Goal: Task Accomplishment & Management: Use online tool/utility

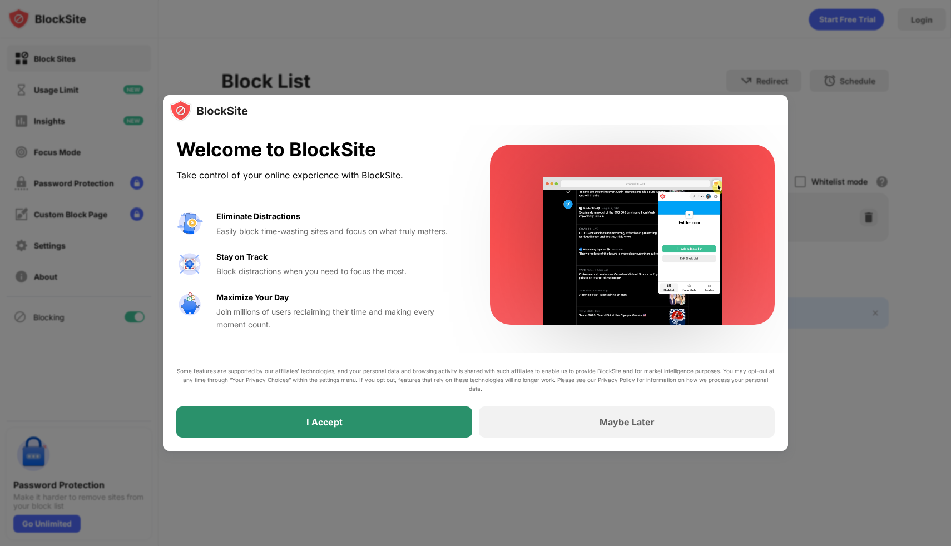
click at [418, 424] on div "I Accept" at bounding box center [324, 422] width 296 height 31
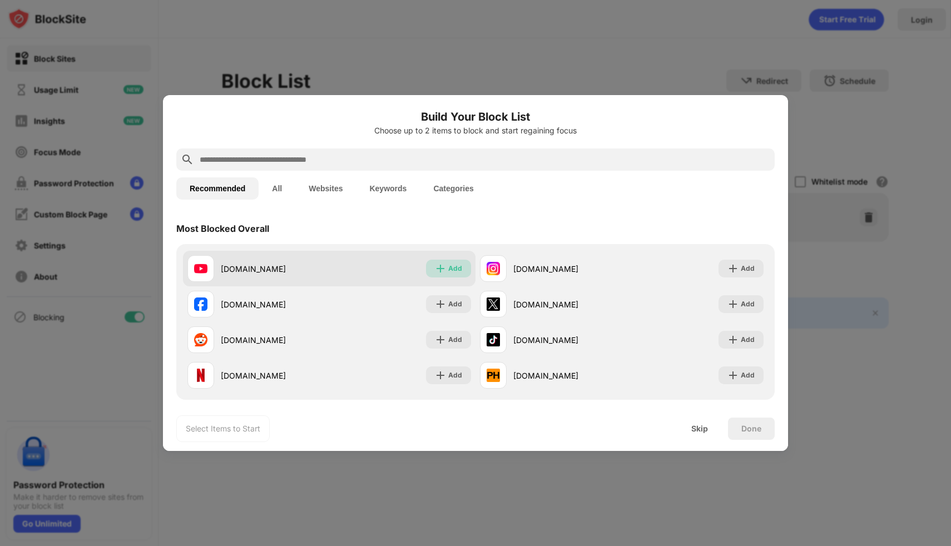
click at [463, 266] on div "Add" at bounding box center [448, 269] width 45 height 18
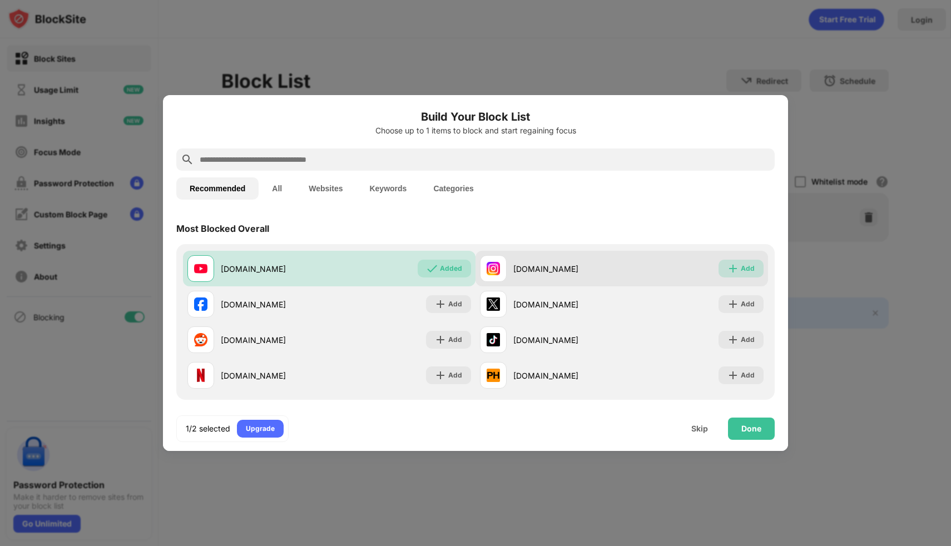
click at [754, 269] on div "Add" at bounding box center [748, 268] width 14 height 11
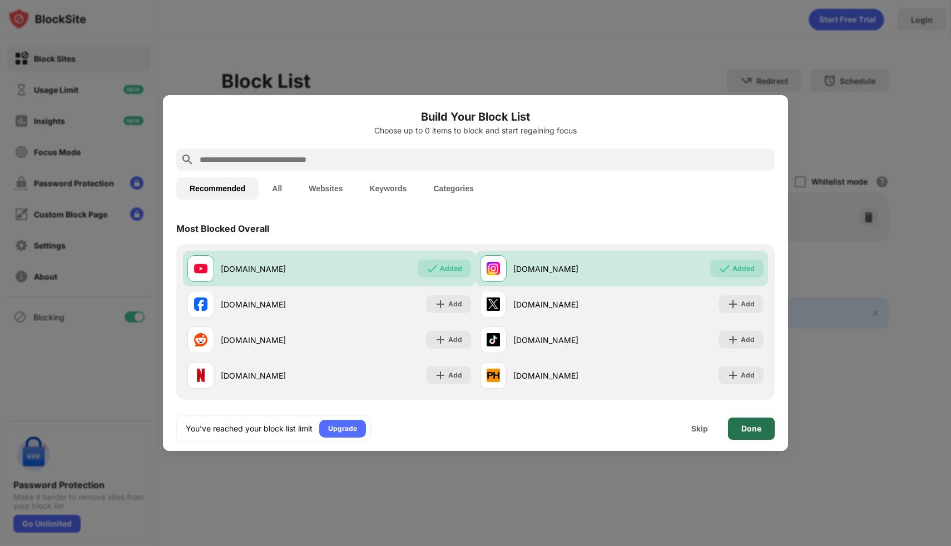
click at [759, 421] on div "Done" at bounding box center [751, 429] width 47 height 22
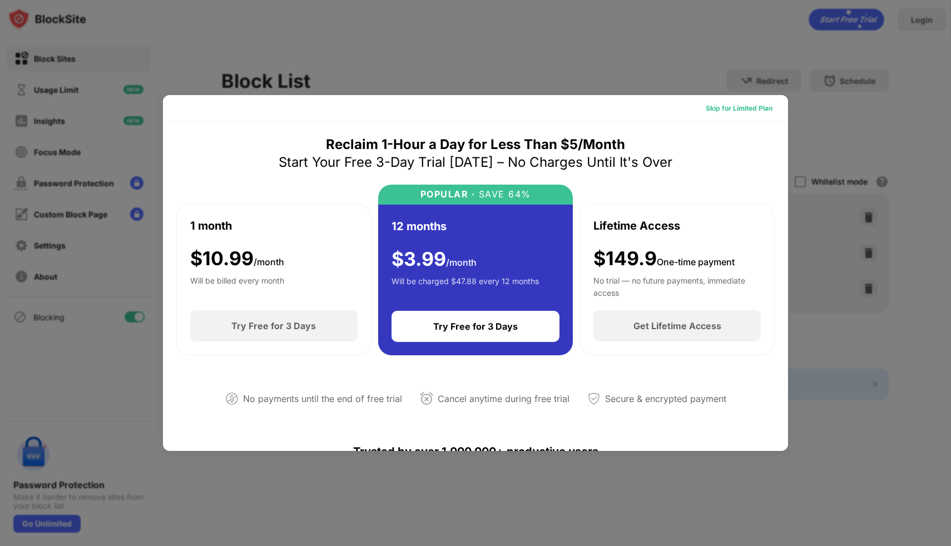
click at [768, 110] on div "Skip for Limited Plan" at bounding box center [739, 108] width 67 height 11
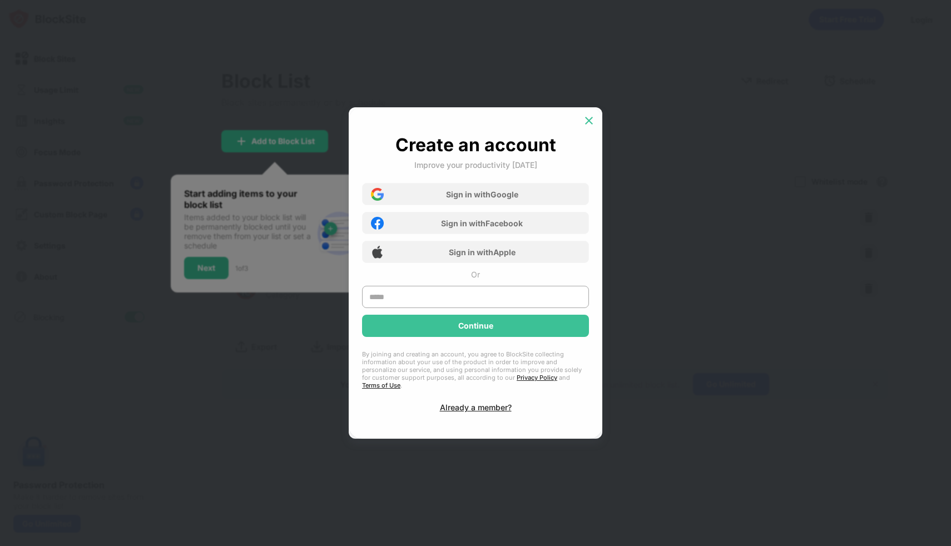
click at [592, 130] on div at bounding box center [589, 121] width 18 height 18
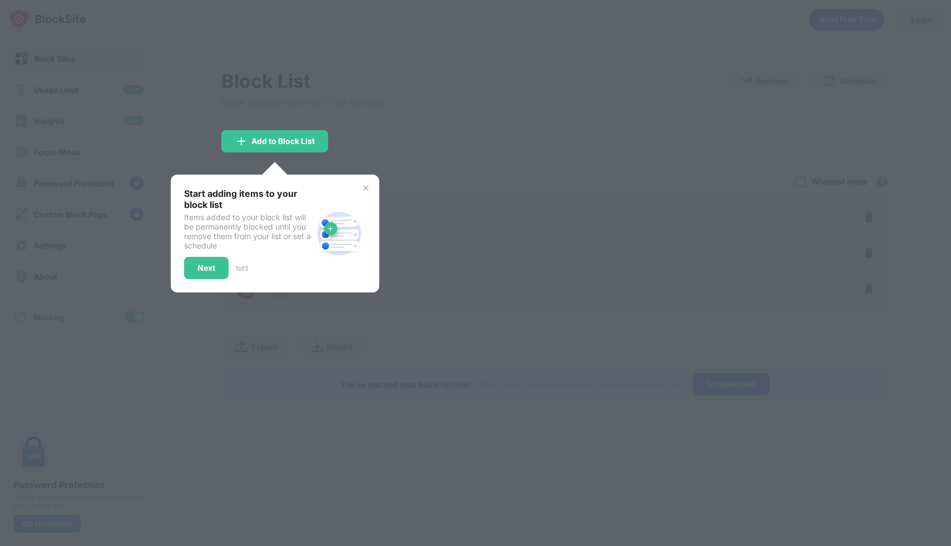
click at [366, 179] on div "Start adding items to your block list Items added to your block list will be pe…" at bounding box center [275, 234] width 209 height 118
click at [366, 182] on div "Start adding items to your block list Items added to your block list will be pe…" at bounding box center [275, 234] width 209 height 118
click at [367, 185] on img at bounding box center [366, 188] width 9 height 9
